Goal: Navigation & Orientation: Find specific page/section

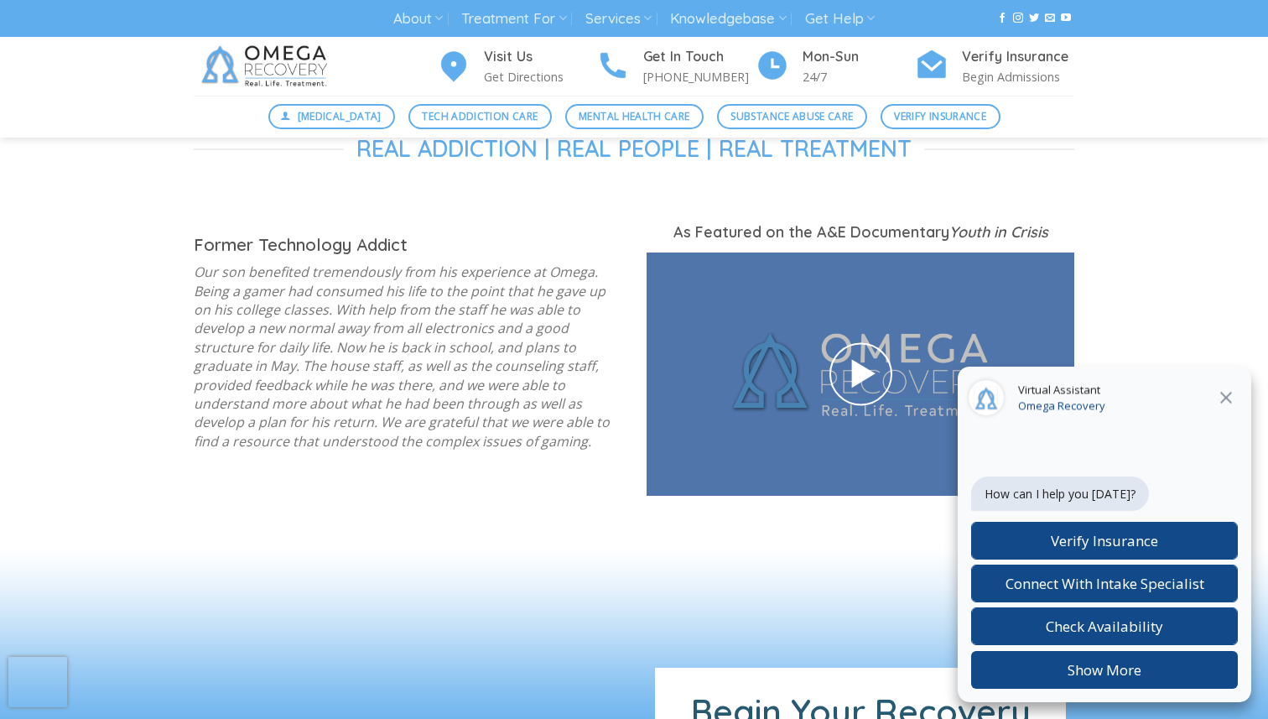
scroll to position [2721, 0]
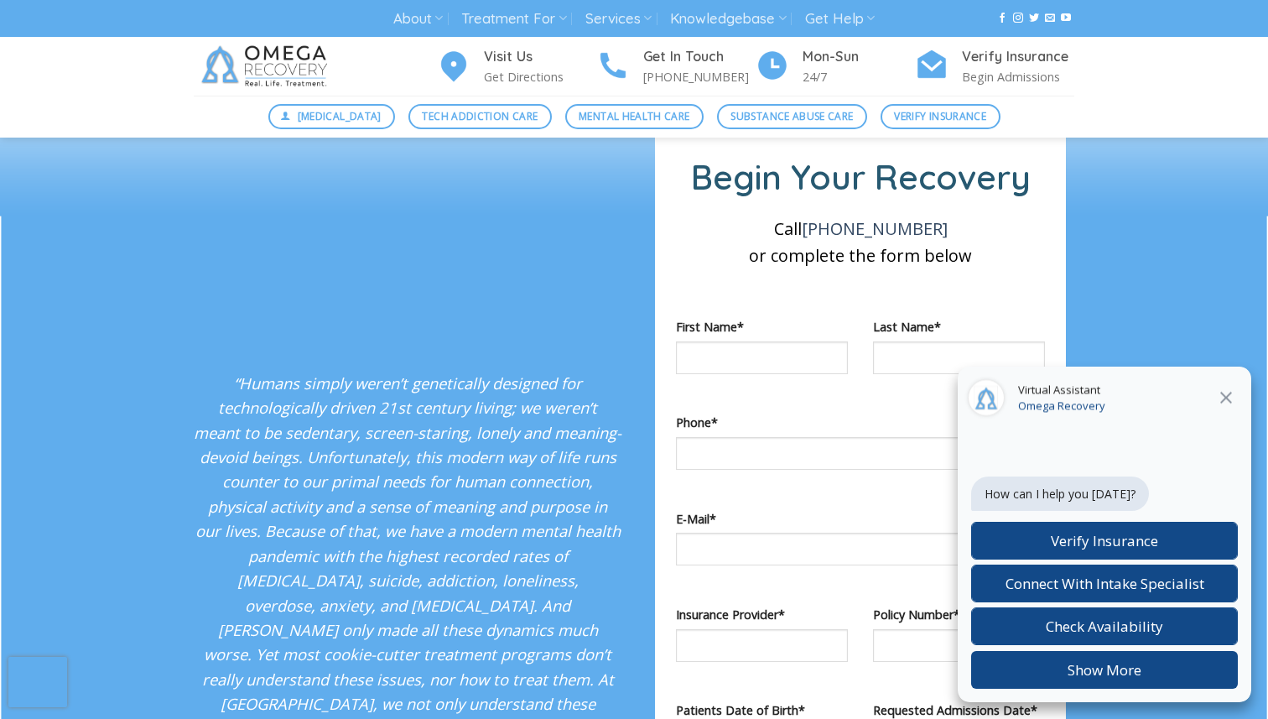
click at [1222, 395] on icon at bounding box center [1226, 397] width 20 height 20
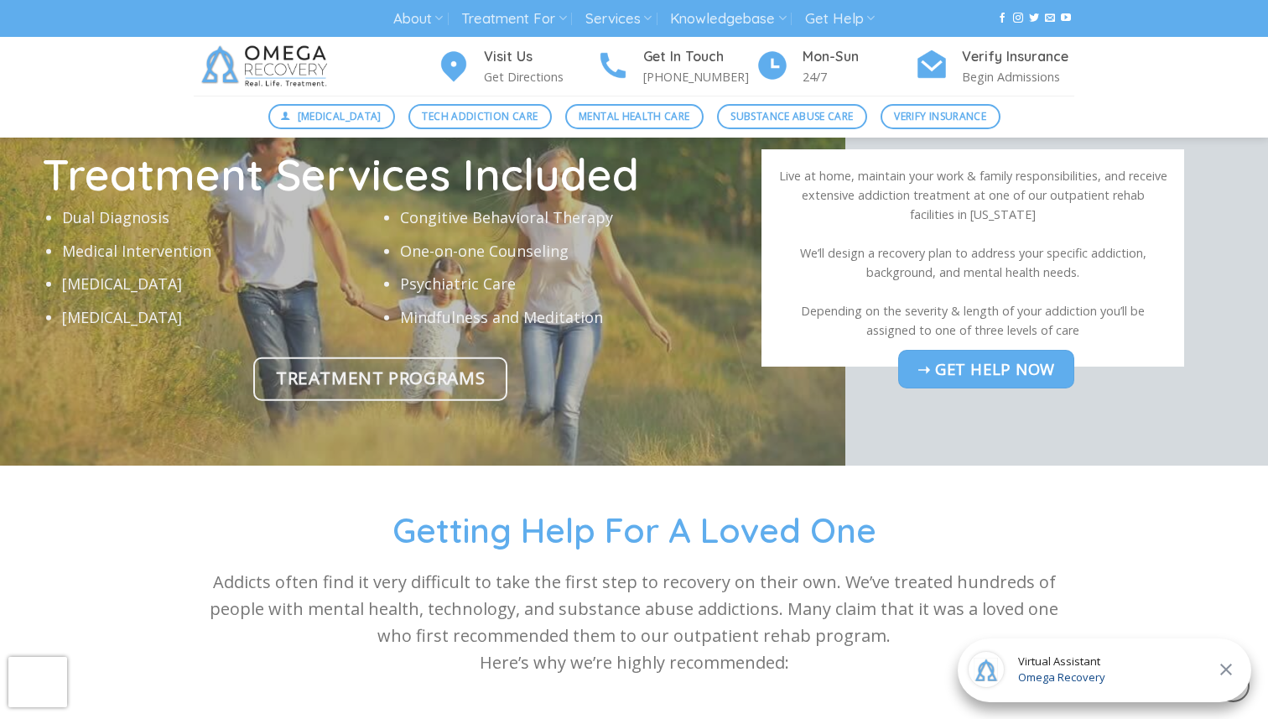
scroll to position [5764, 0]
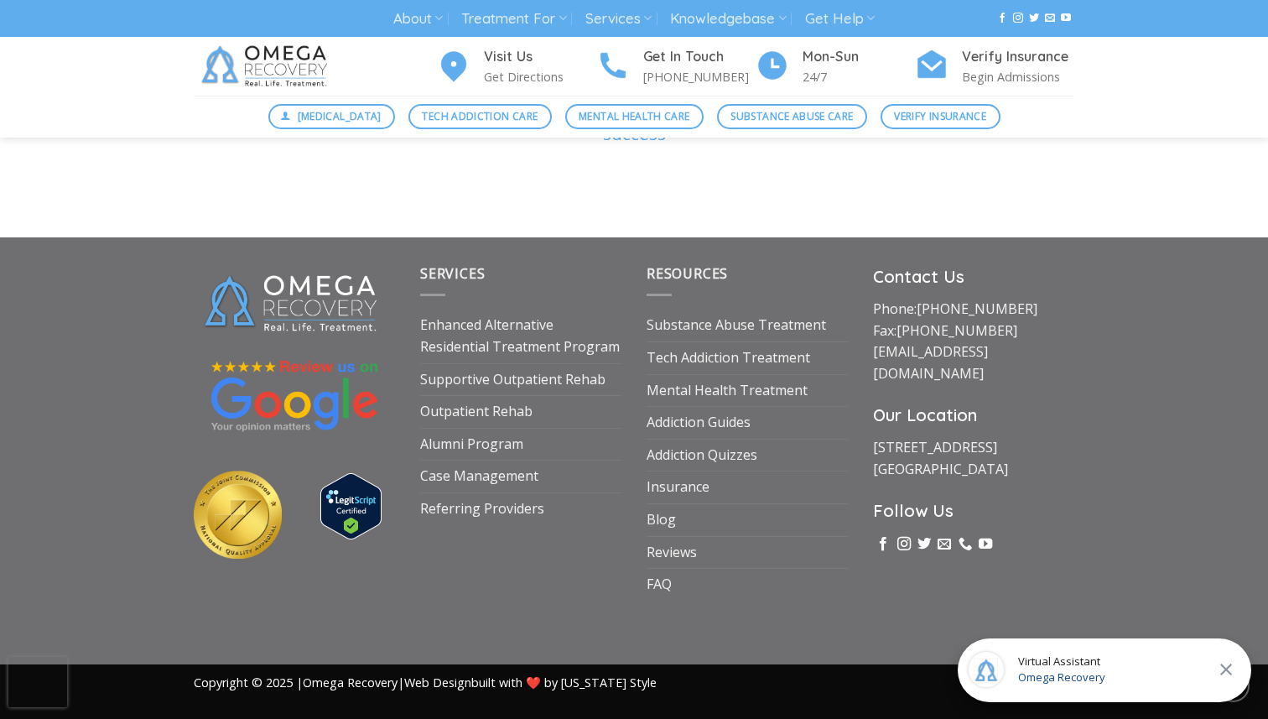
click at [1211, 658] on button at bounding box center [1226, 669] width 30 height 22
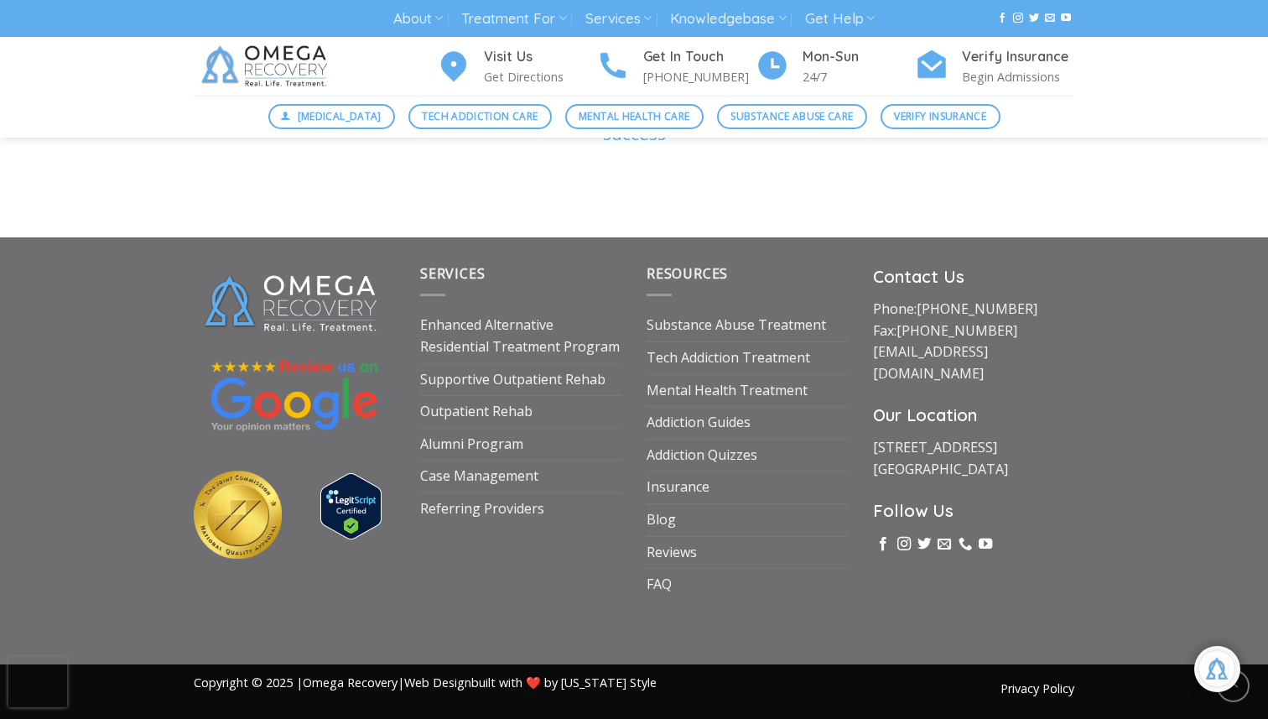
scroll to position [29, 0]
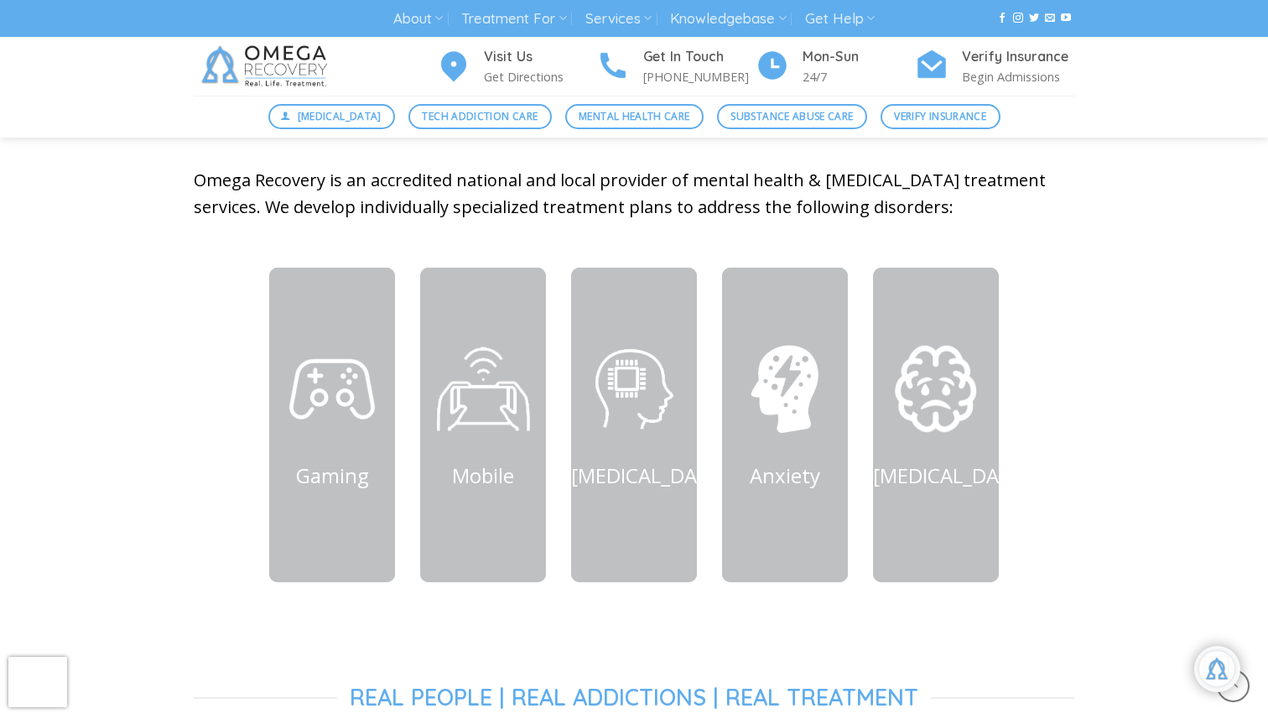
scroll to position [0, 0]
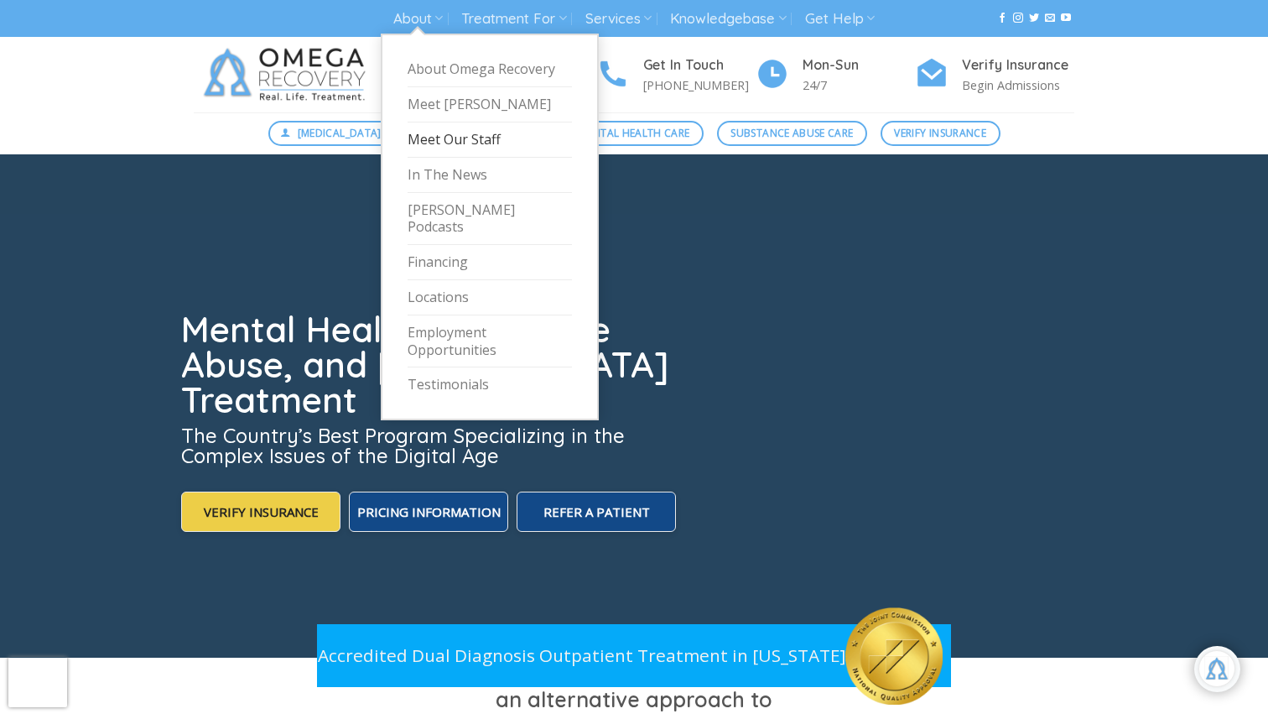
click at [457, 147] on link "Meet Our Staff" at bounding box center [489, 139] width 164 height 35
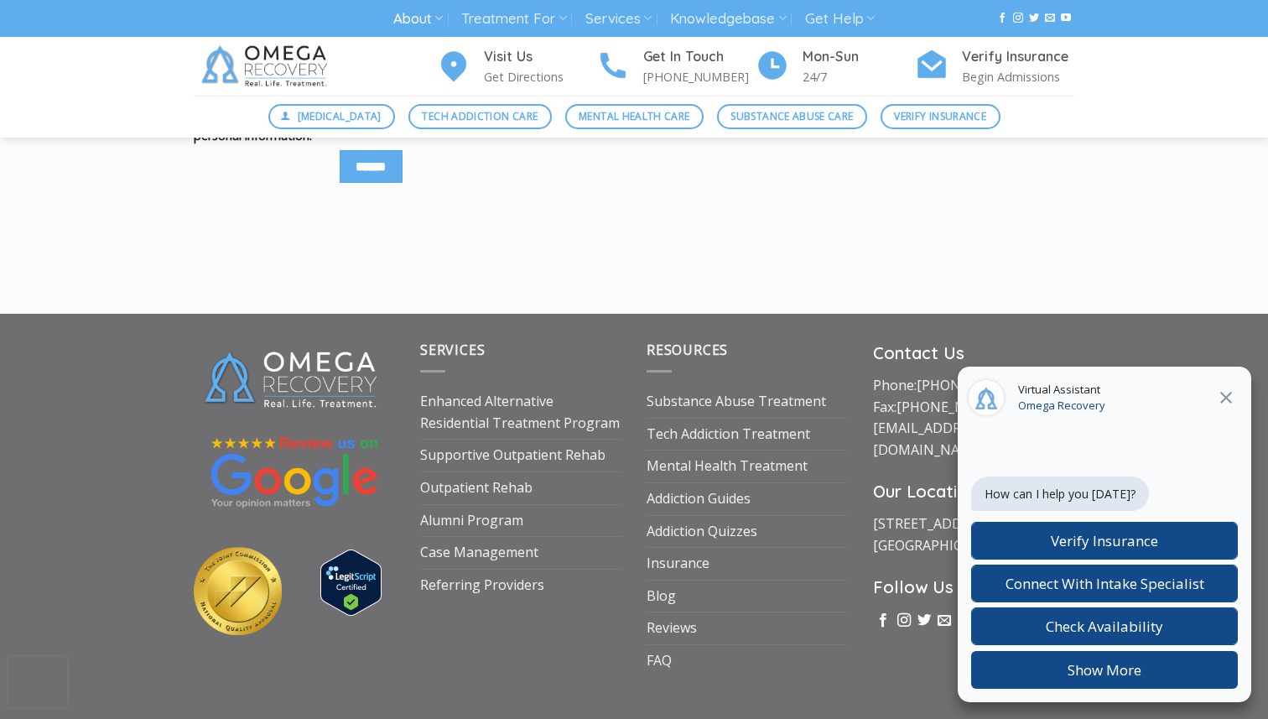
scroll to position [8255, 0]
